Goal: Task Accomplishment & Management: Manage account settings

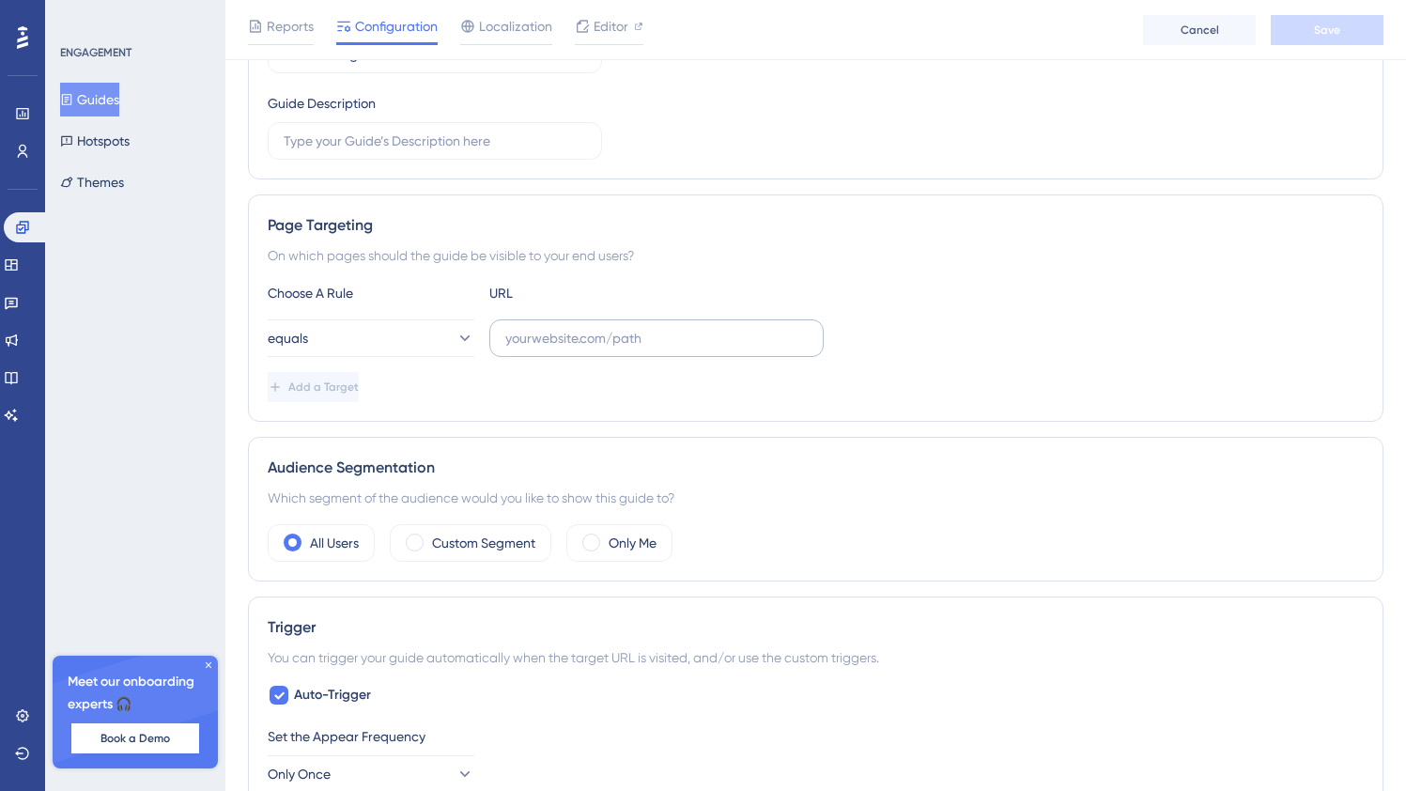
scroll to position [297, 0]
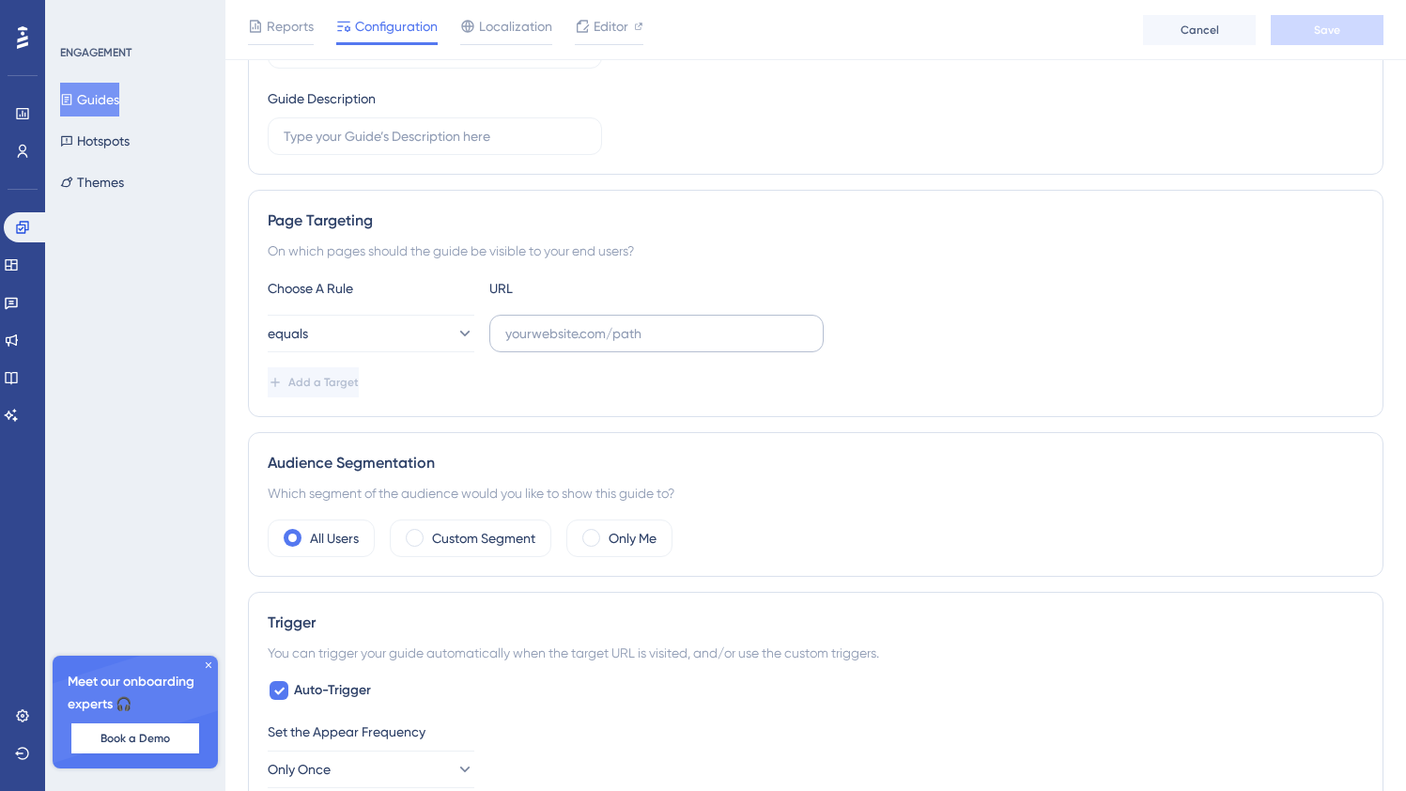
click at [555, 315] on label at bounding box center [656, 334] width 334 height 38
click at [555, 323] on input "text" at bounding box center [656, 333] width 302 height 21
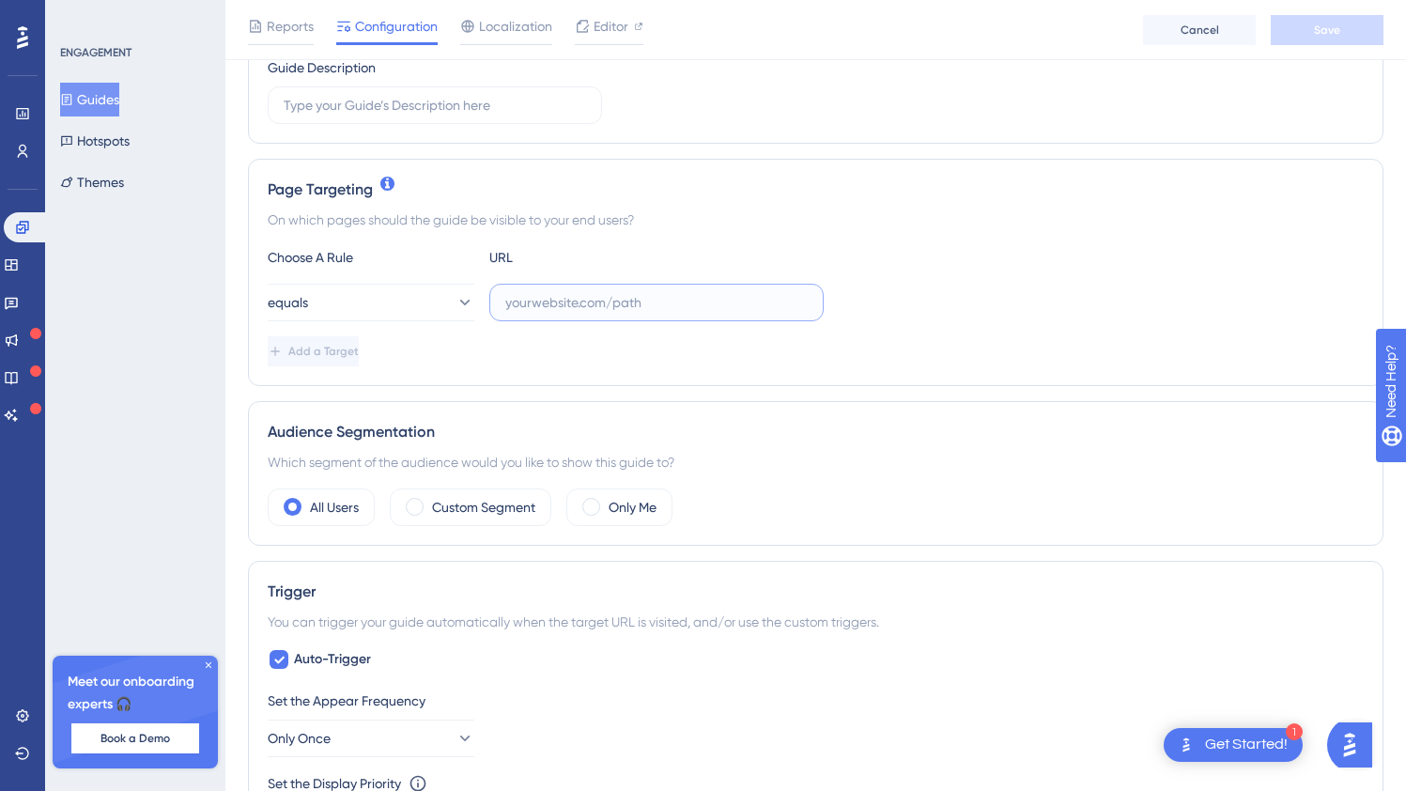
scroll to position [342, 0]
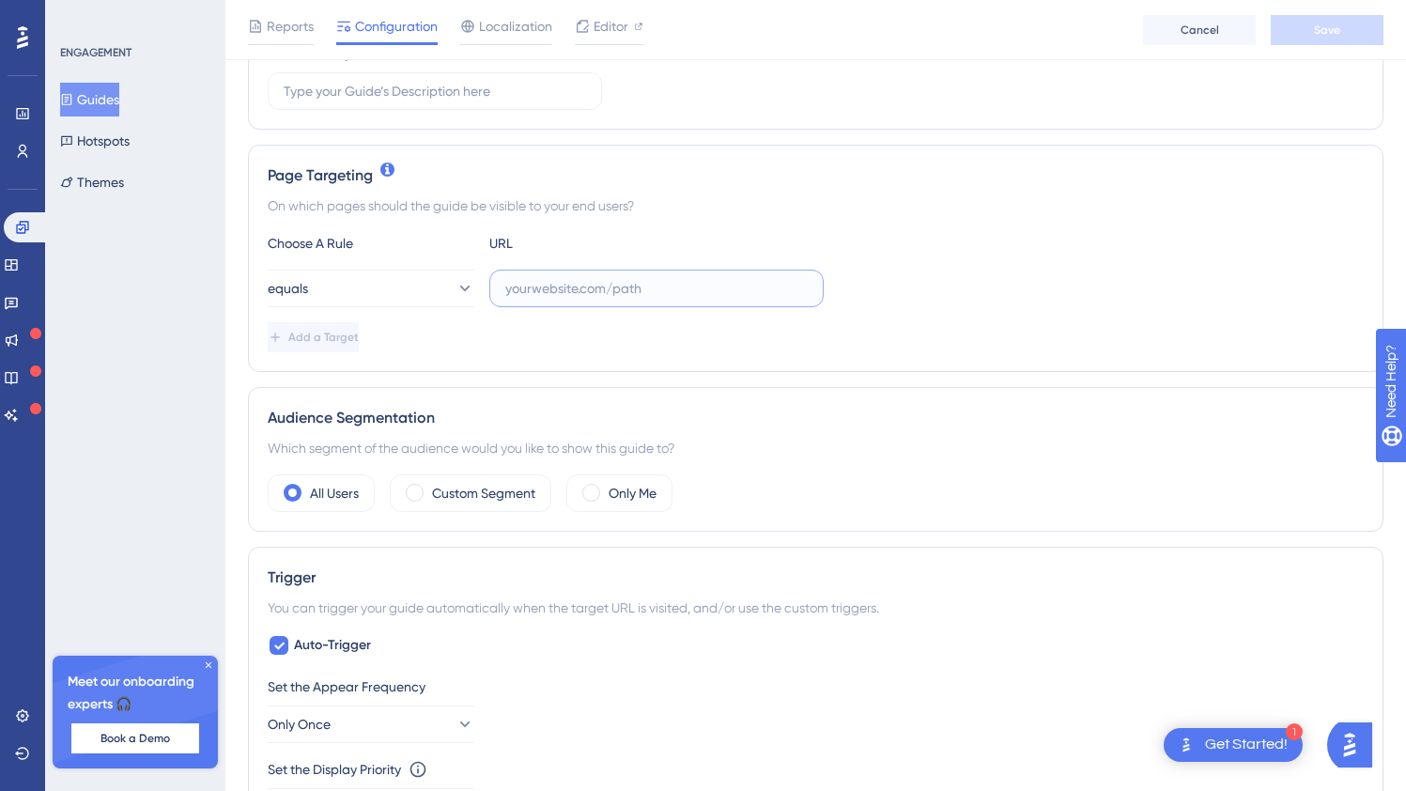
paste input "[URL][DOMAIN_NAME]"
type input "[URL][DOMAIN_NAME]"
click at [1302, 42] on button "Save" at bounding box center [1327, 30] width 113 height 30
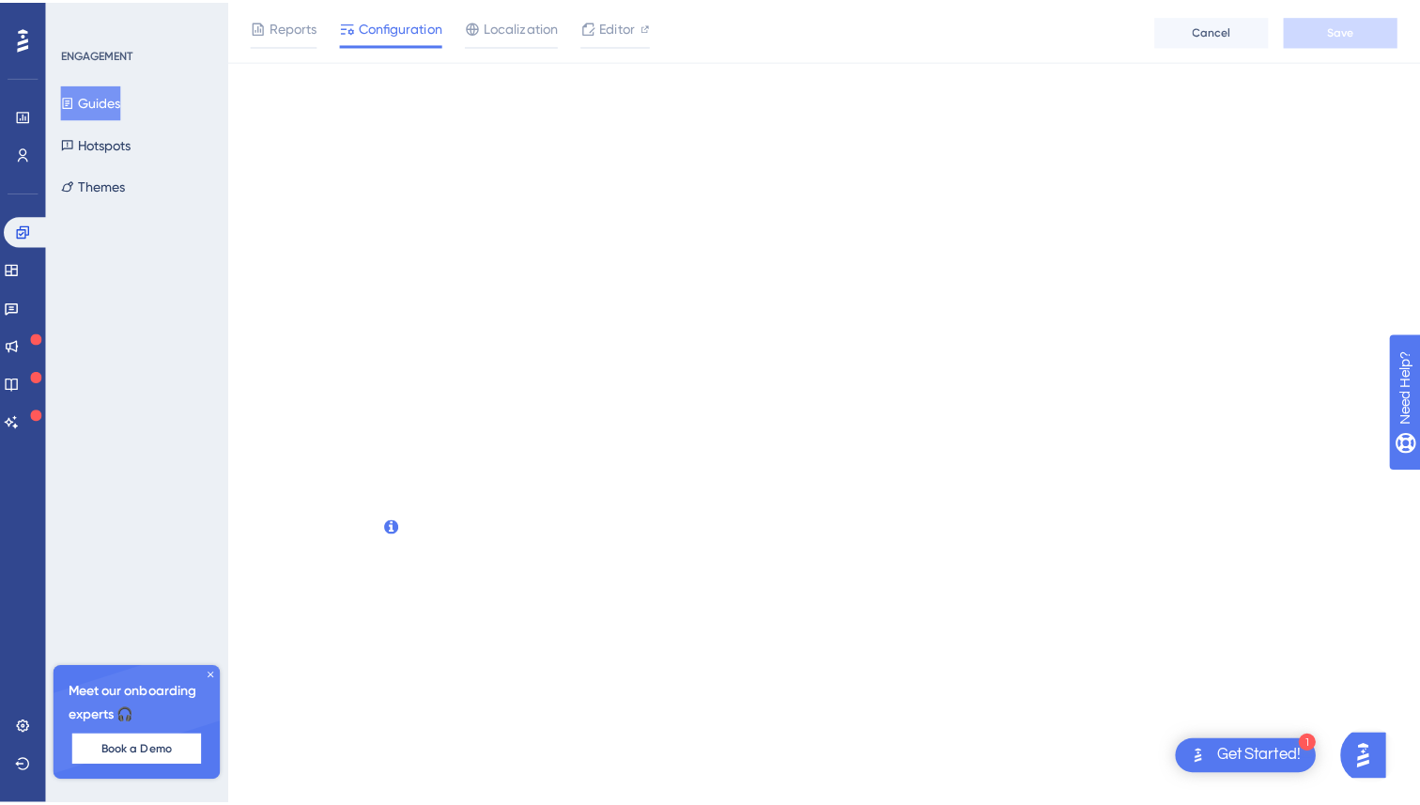
scroll to position [0, 0]
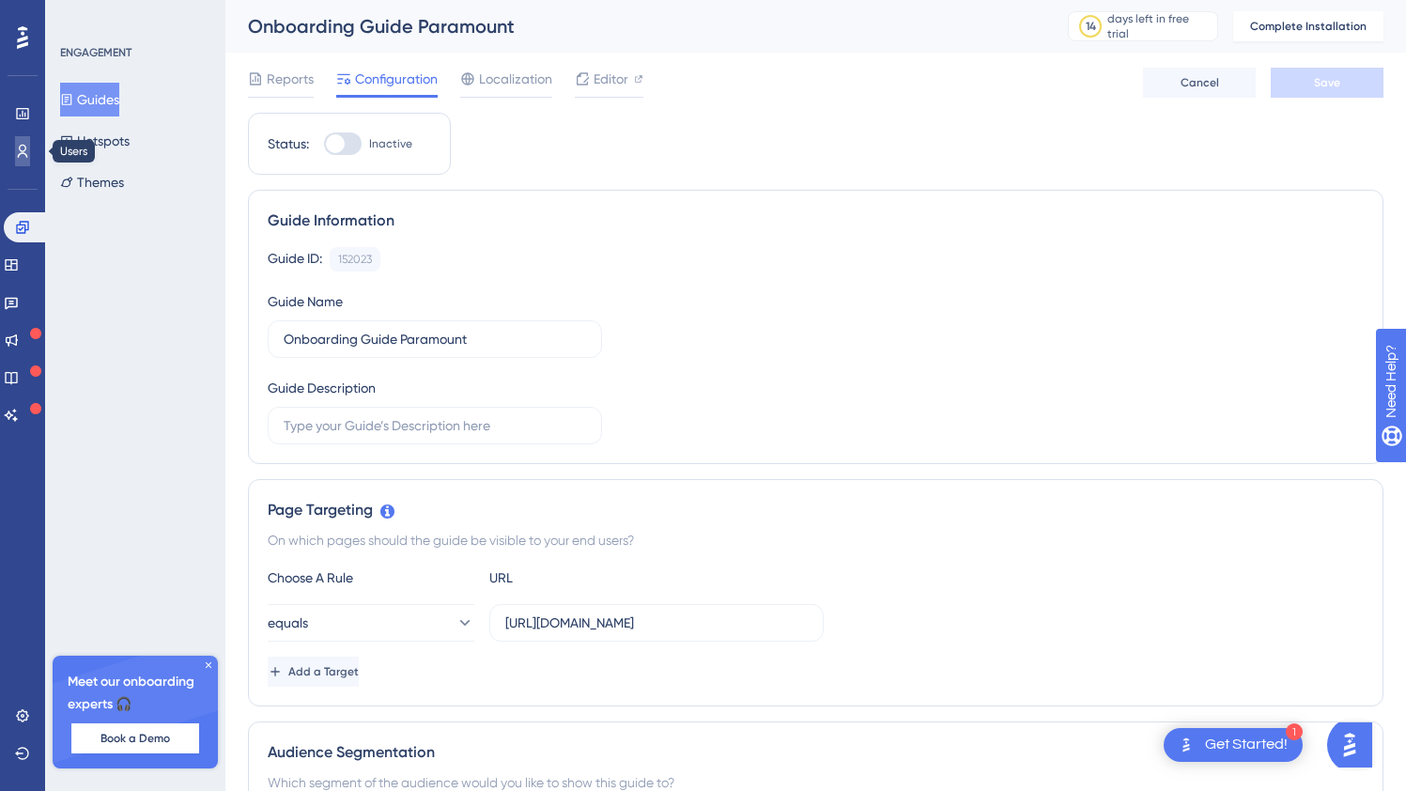
click at [26, 157] on icon at bounding box center [23, 151] width 10 height 13
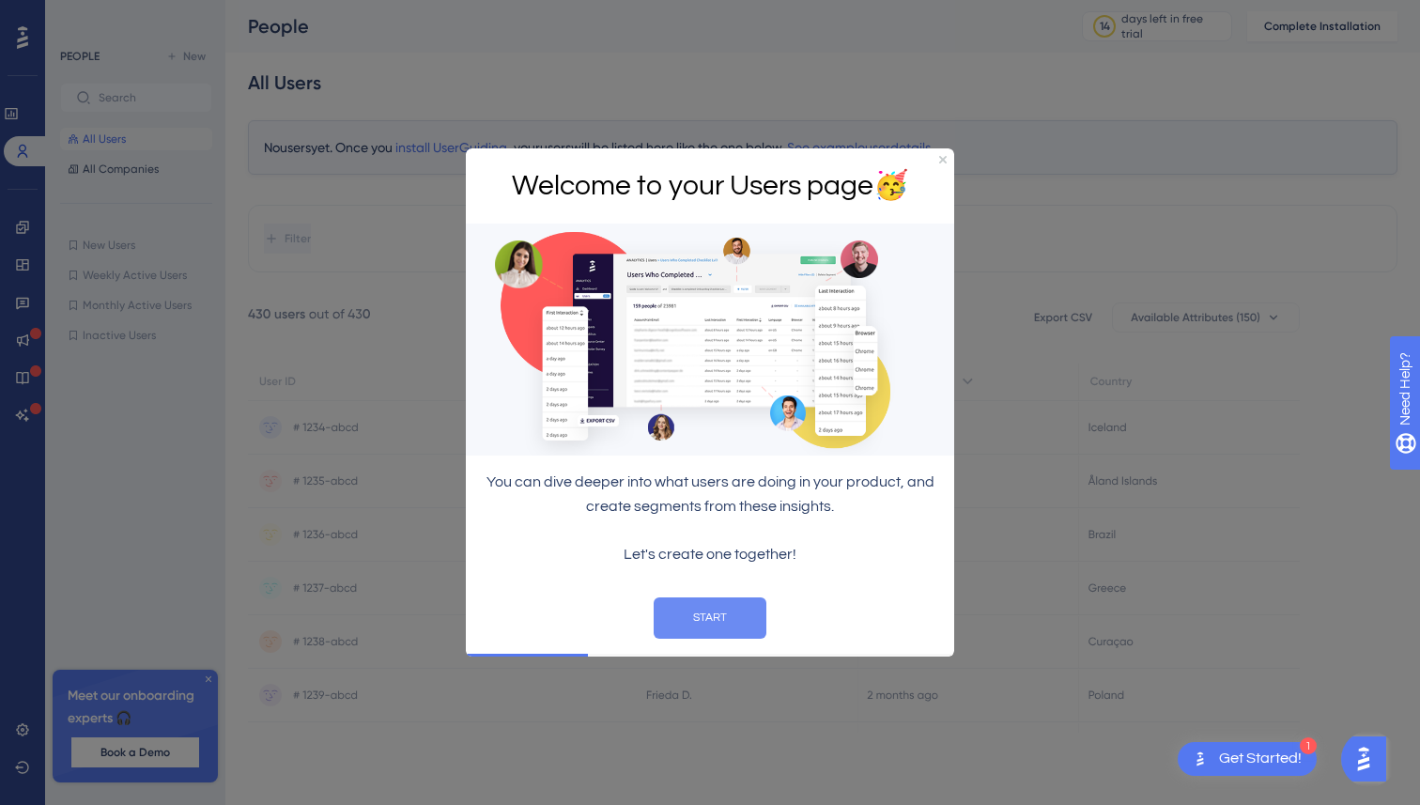
click at [712, 611] on button "START" at bounding box center [710, 616] width 113 height 41
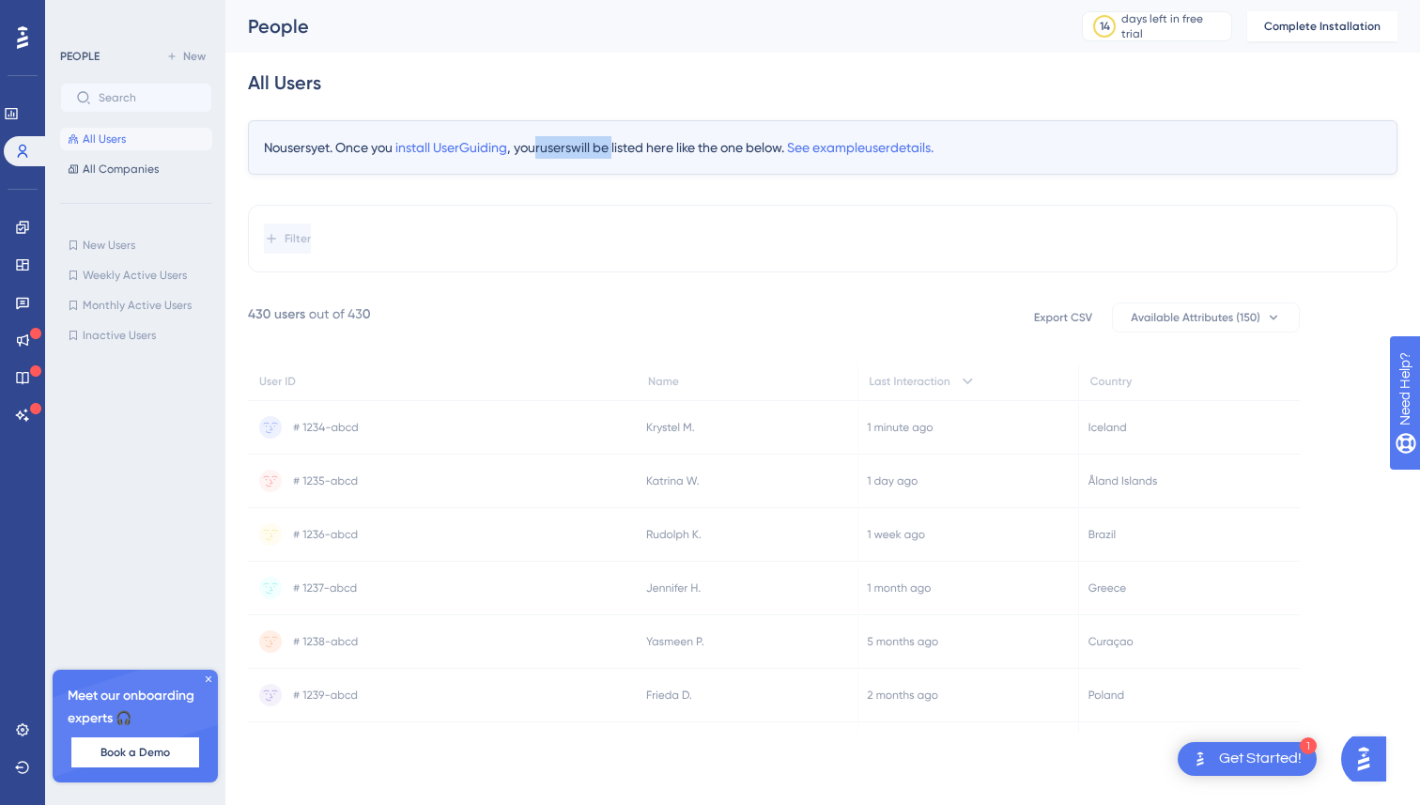
drag, startPoint x: 545, startPoint y: 148, endPoint x: 652, endPoint y: 148, distance: 107.1
click at [641, 148] on div "No users yet. Once you install UserGuiding , your users will be listed here lik…" at bounding box center [823, 147] width 1150 height 54
click at [488, 150] on span "install UserGuiding" at bounding box center [451, 147] width 112 height 15
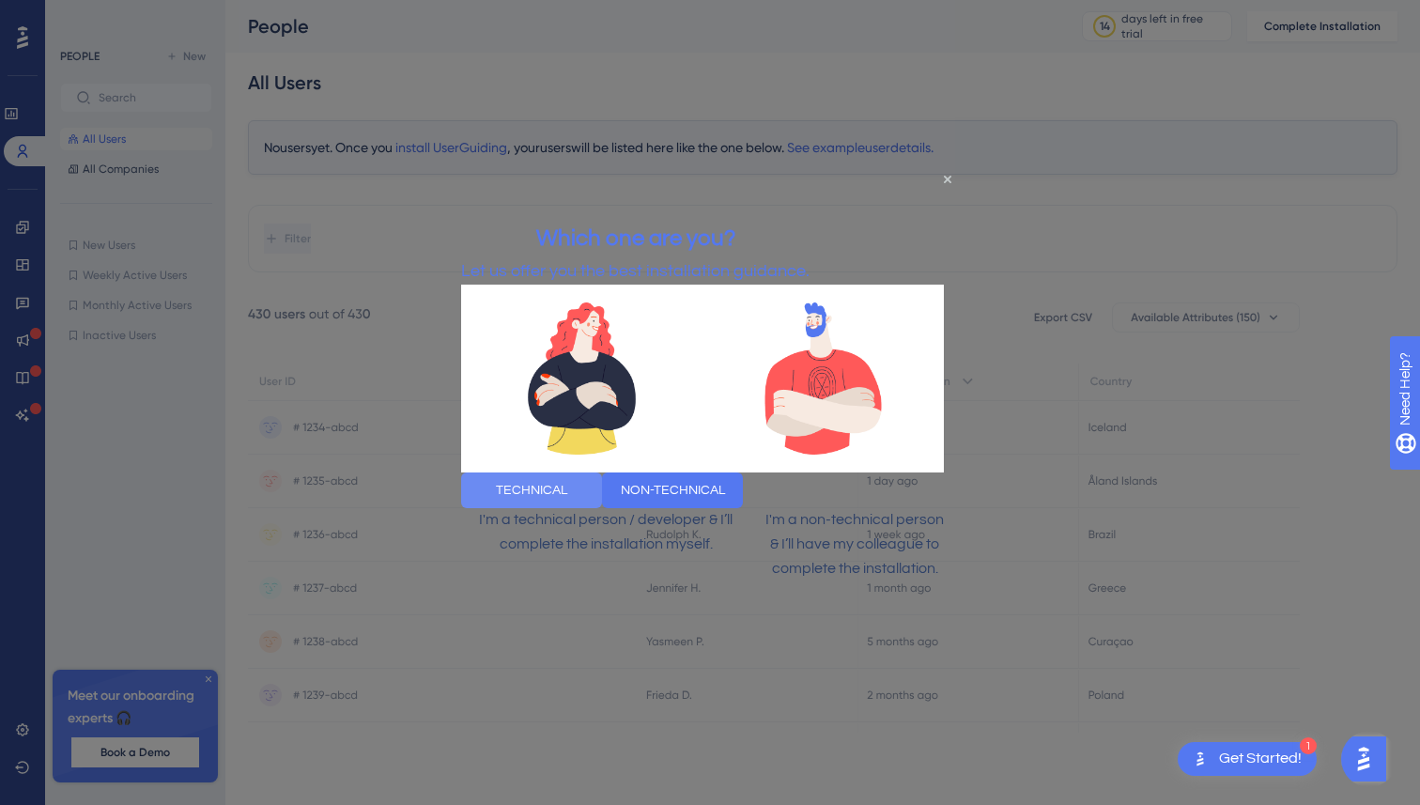
drag, startPoint x: 660, startPoint y: 490, endPoint x: 635, endPoint y: 494, distance: 25.6
click at [602, 490] on div "TECHNICAL" at bounding box center [531, 490] width 141 height 36
click at [602, 494] on button "TECHNICAL" at bounding box center [531, 490] width 141 height 36
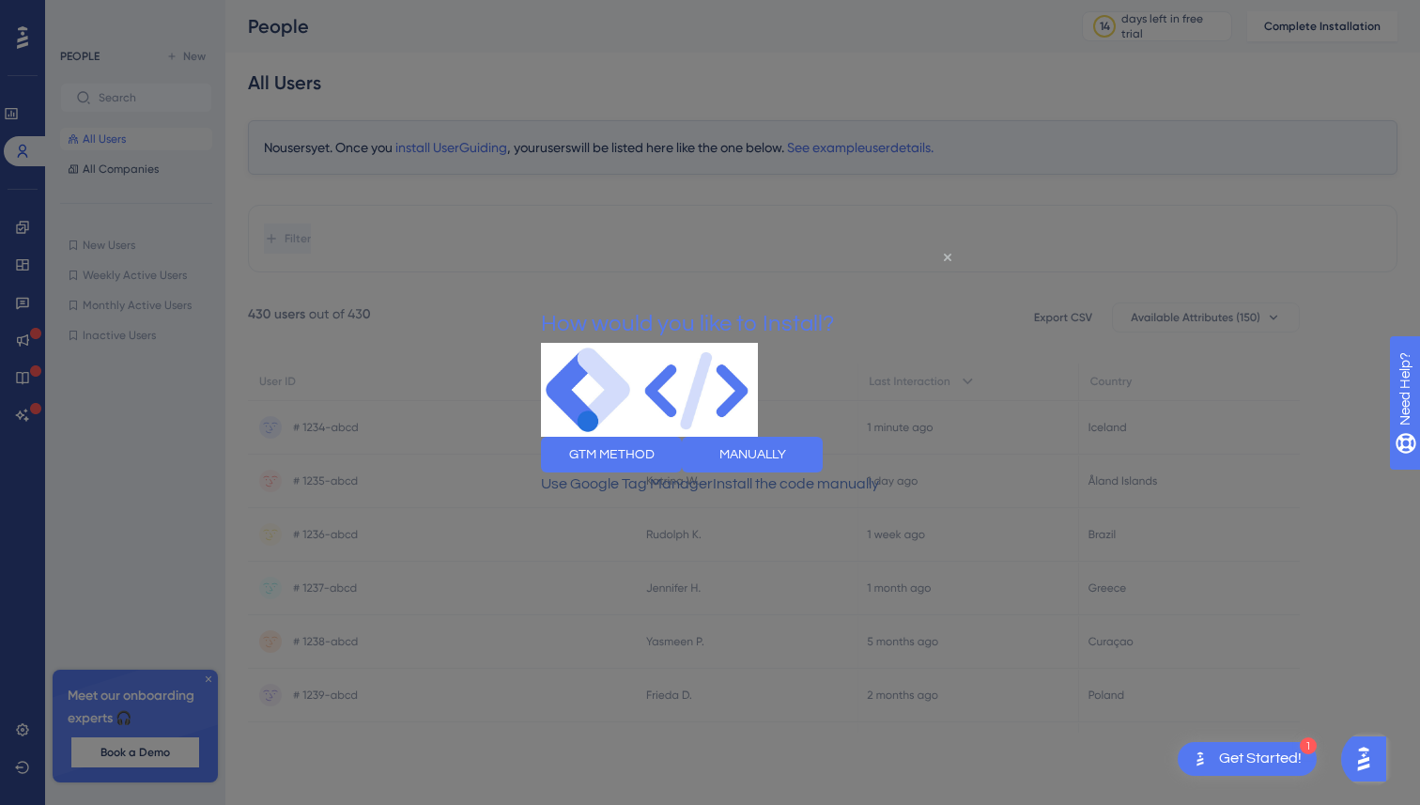
click at [949, 255] on icon "Close Preview" at bounding box center [948, 257] width 8 height 8
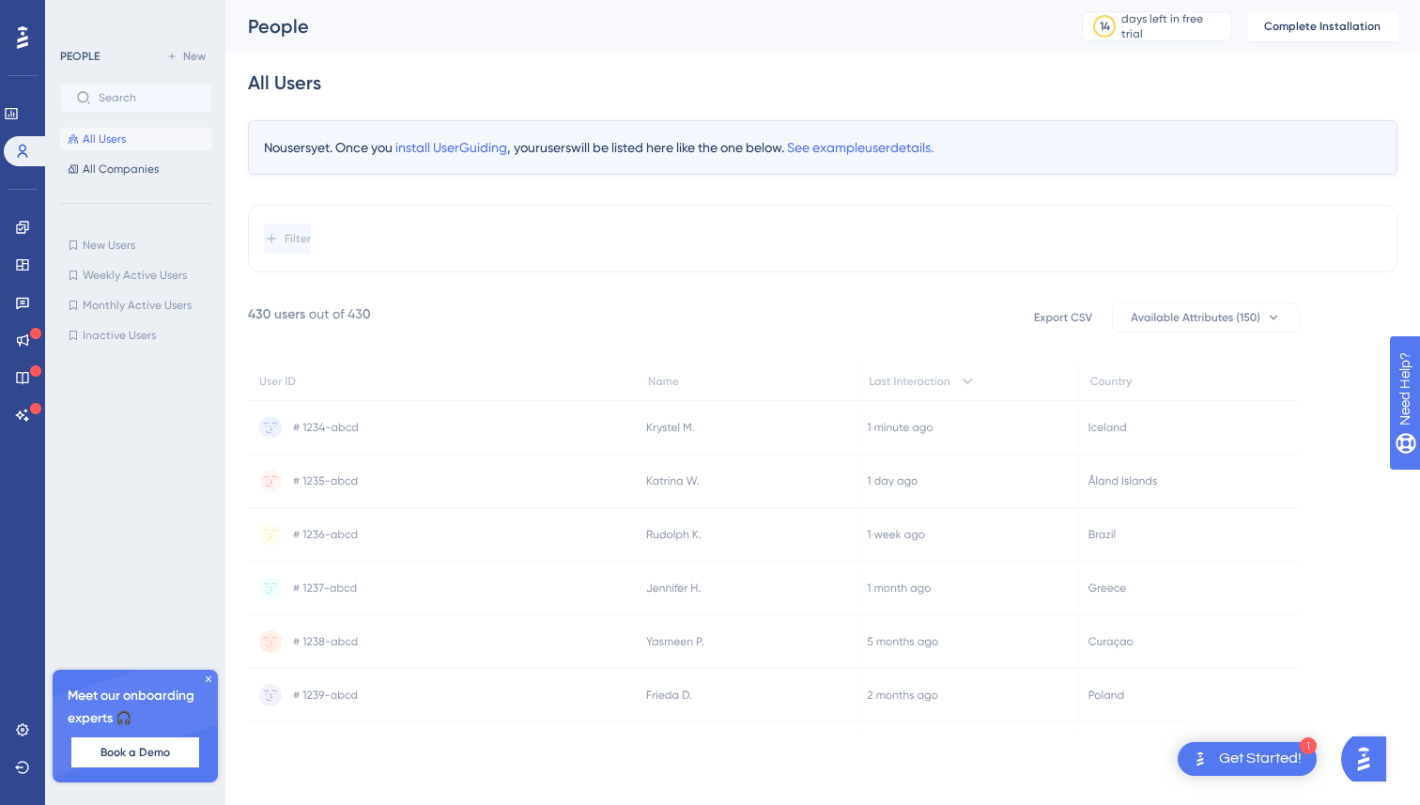
click at [19, 42] on icon at bounding box center [22, 37] width 11 height 24
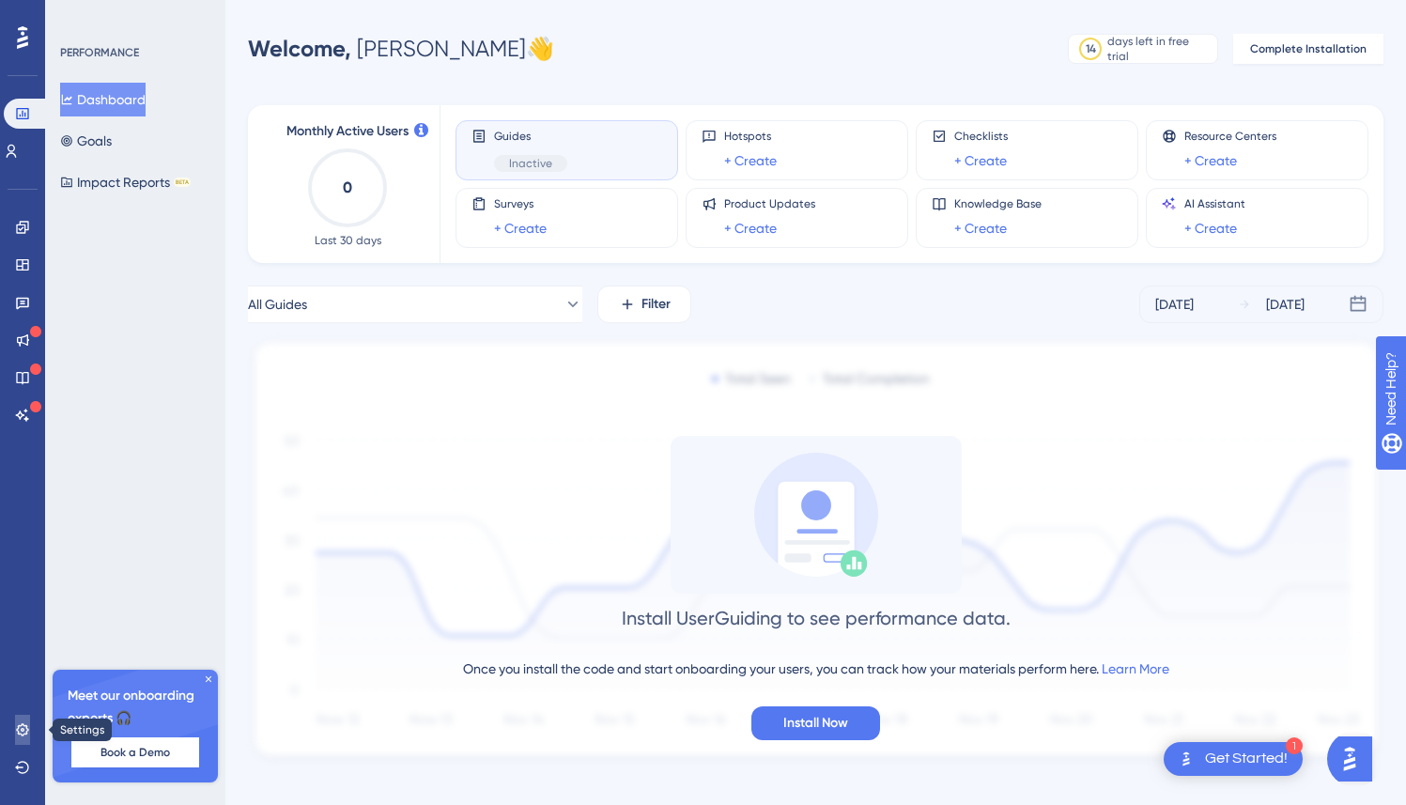
click at [29, 717] on link at bounding box center [22, 730] width 15 height 30
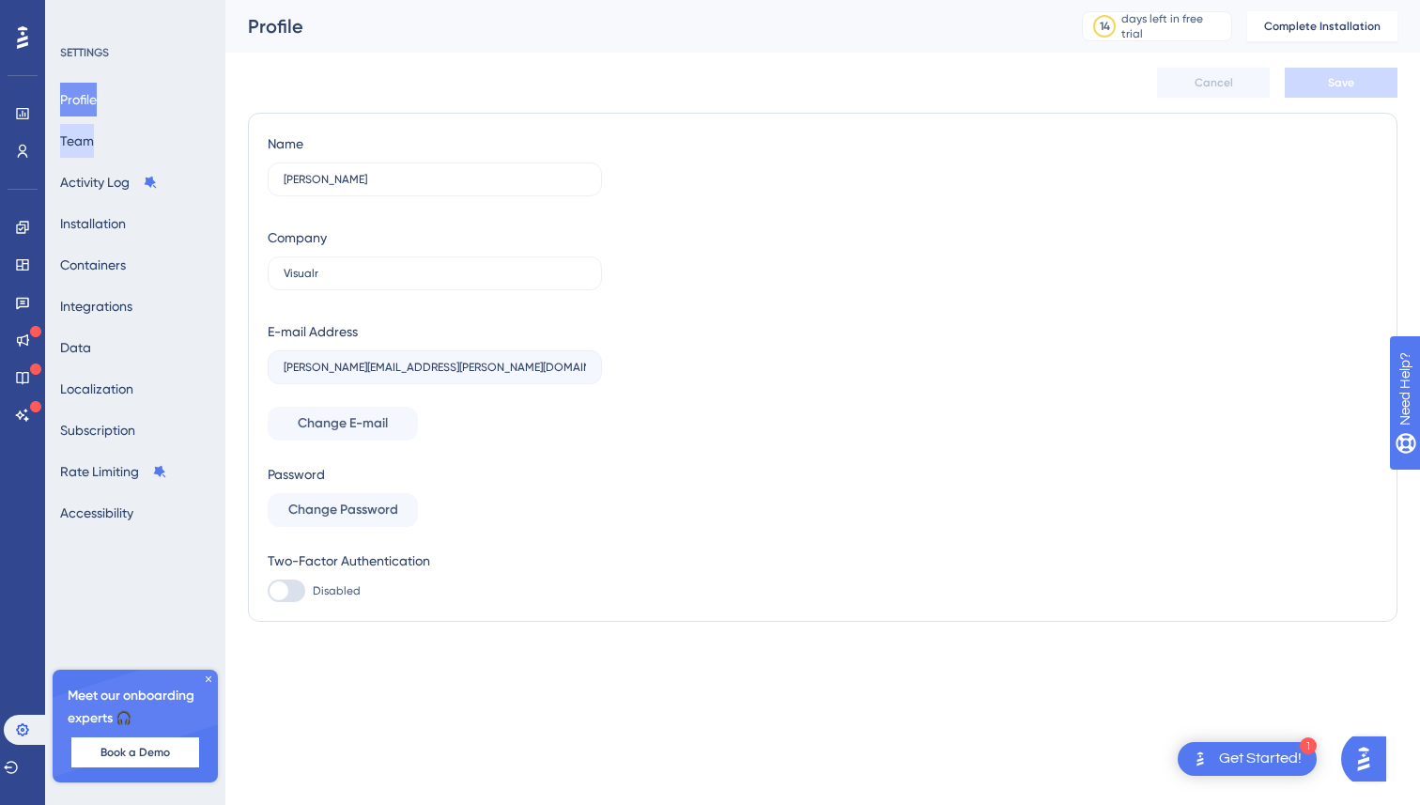
click at [94, 144] on button "Team" at bounding box center [77, 141] width 34 height 34
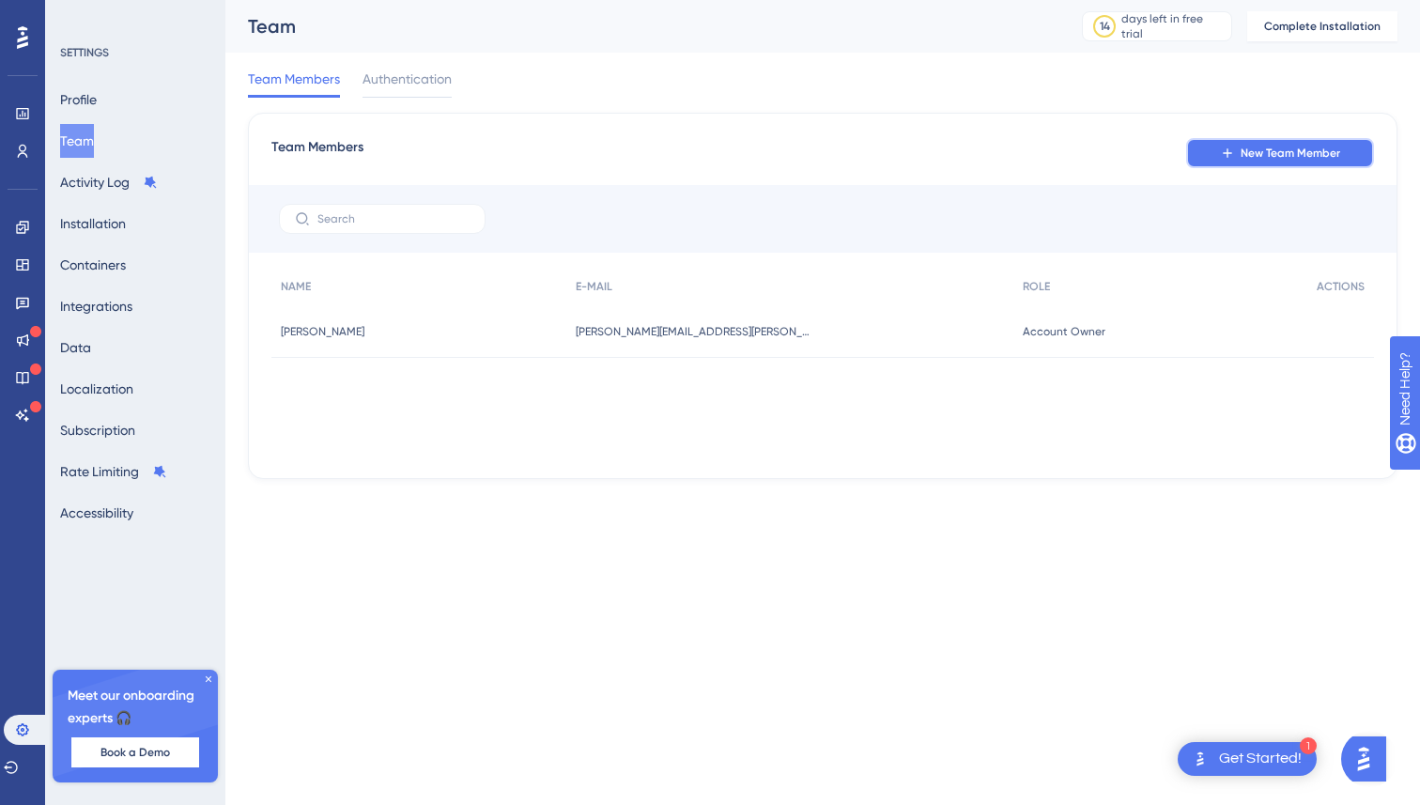
click at [1220, 157] on icon at bounding box center [1227, 153] width 15 height 15
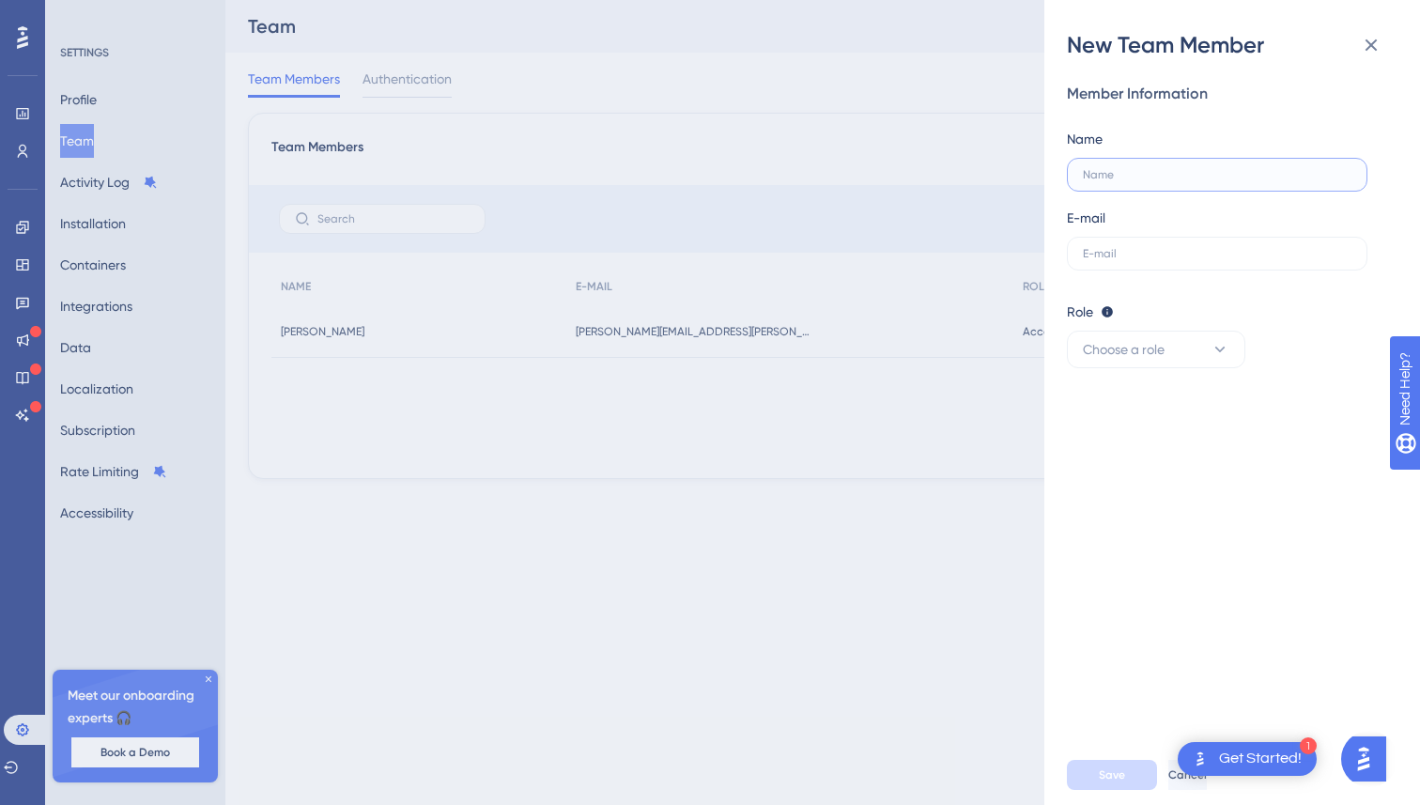
click at [1201, 174] on input "text" at bounding box center [1217, 174] width 269 height 13
type input "[PERSON_NAME]"
click at [1170, 235] on div "E-mail" at bounding box center [1217, 239] width 301 height 64
click at [1167, 237] on label at bounding box center [1217, 254] width 301 height 34
click at [1167, 247] on input "text" at bounding box center [1217, 253] width 269 height 13
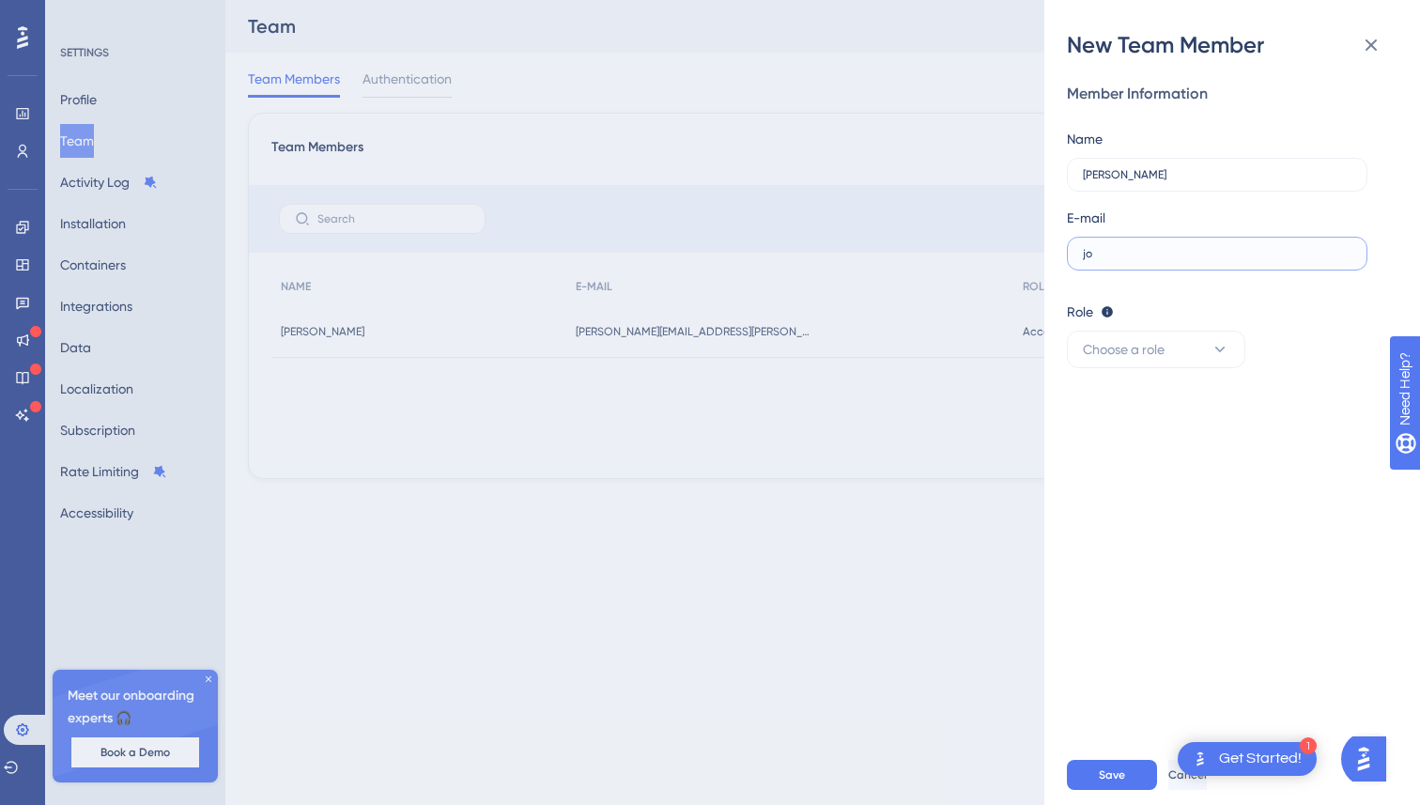
type input "j"
paste input "[EMAIL_ADDRESS][DOMAIN_NAME]"
click at [1172, 340] on button "Choose a role" at bounding box center [1156, 350] width 178 height 38
click at [1129, 409] on span "Admin" at bounding box center [1113, 406] width 39 height 23
click at [1091, 780] on button "Save" at bounding box center [1112, 775] width 90 height 30
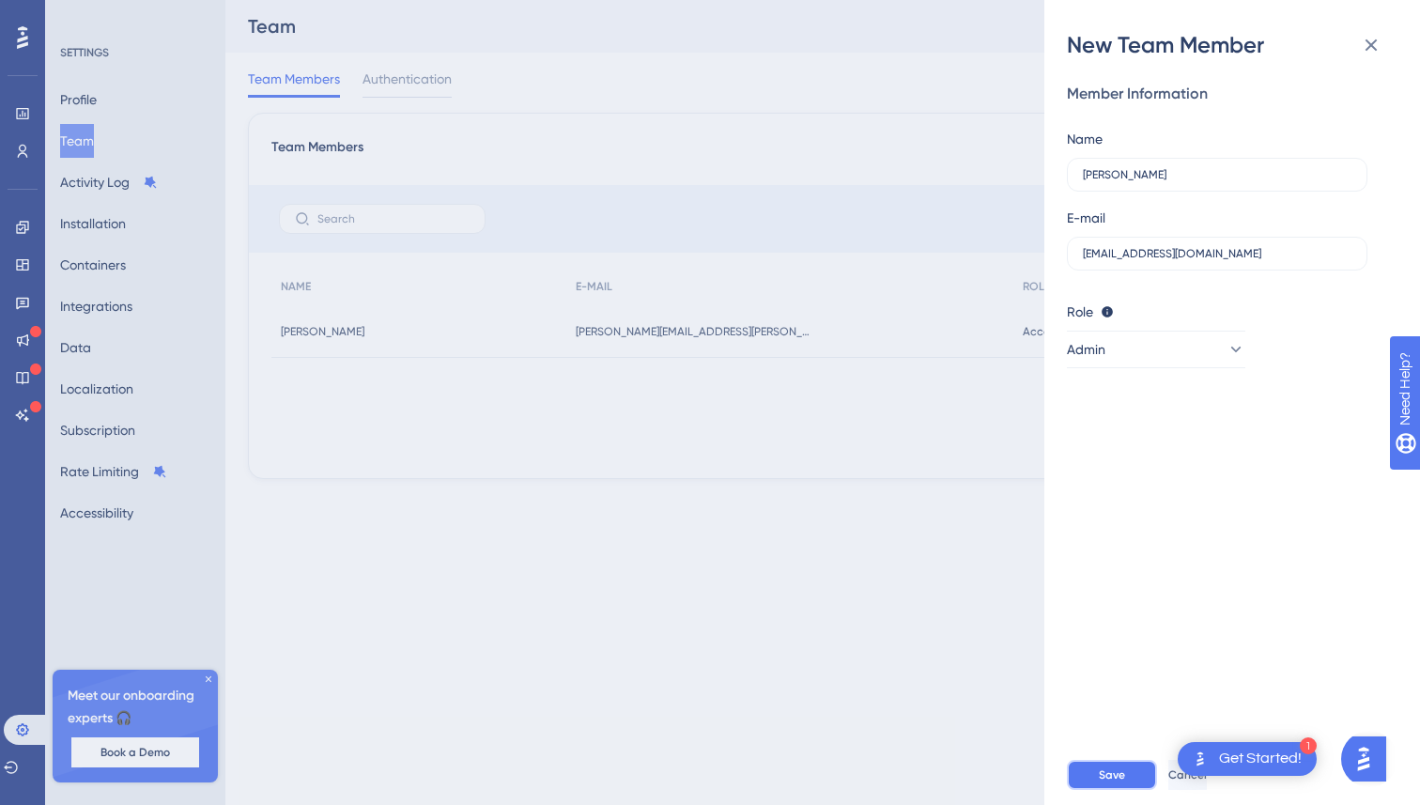
click at [1138, 780] on button "Save" at bounding box center [1112, 775] width 90 height 30
click at [1193, 272] on div "Member Information Name [PERSON_NAME] E-mail [EMAIL_ADDRESS][DOMAIN_NAME] Role …" at bounding box center [1225, 226] width 316 height 286
click at [1179, 251] on input "[EMAIL_ADDRESS][DOMAIN_NAME]" at bounding box center [1217, 253] width 269 height 13
click at [1113, 254] on input "andre" at bounding box center [1217, 253] width 269 height 13
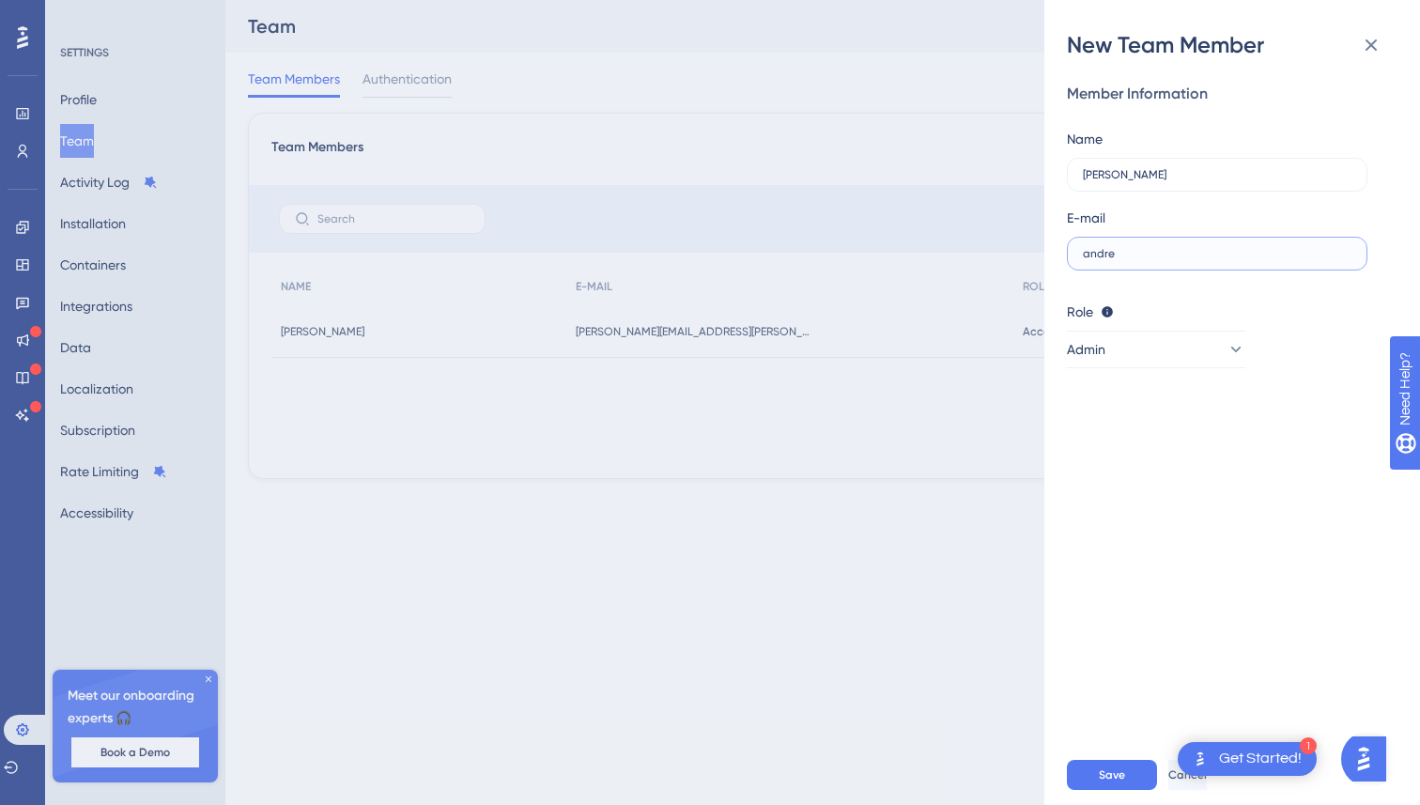
click at [1125, 255] on input "andre" at bounding box center [1217, 253] width 269 height 13
paste input ".[EMAIL_ADDRESS][PERSON_NAME][DOMAIN_NAME]"
type input "[EMAIL_ADDRESS][PERSON_NAME][DOMAIN_NAME]"
click at [1245, 309] on div "Role Editor: Create & edit materials Publisher: Editor + Publish changes Admin:…" at bounding box center [1225, 312] width 316 height 23
click at [1143, 764] on button "Save" at bounding box center [1112, 775] width 90 height 30
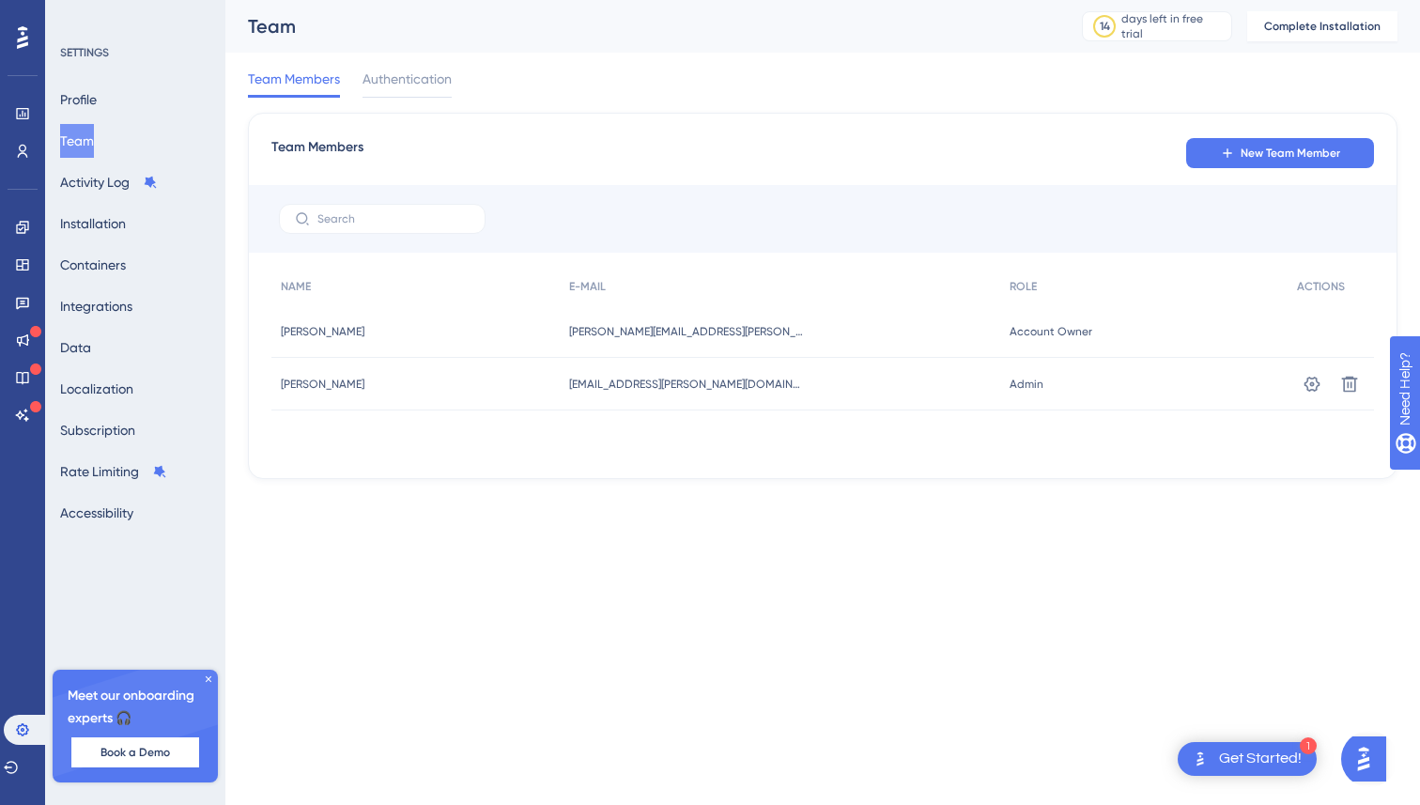
click at [559, 101] on div "Team Members Authentication" at bounding box center [823, 83] width 1150 height 60
